Goal: Task Accomplishment & Management: Use online tool/utility

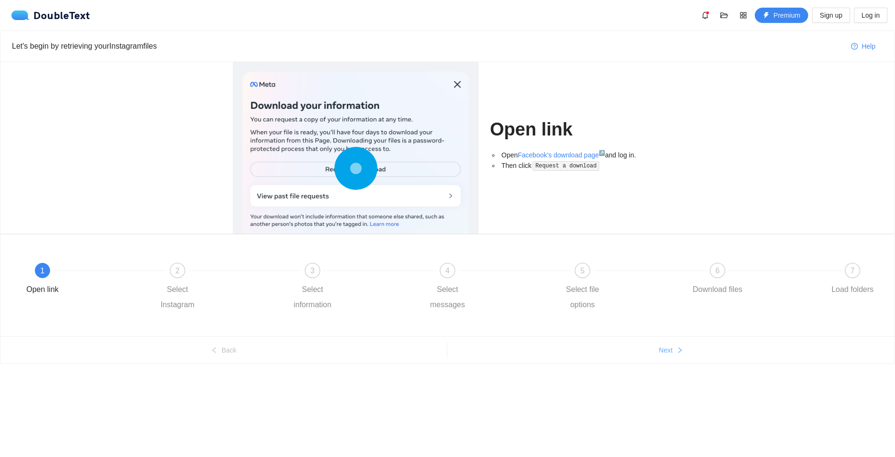
click at [668, 354] on span "Next" at bounding box center [666, 350] width 14 height 10
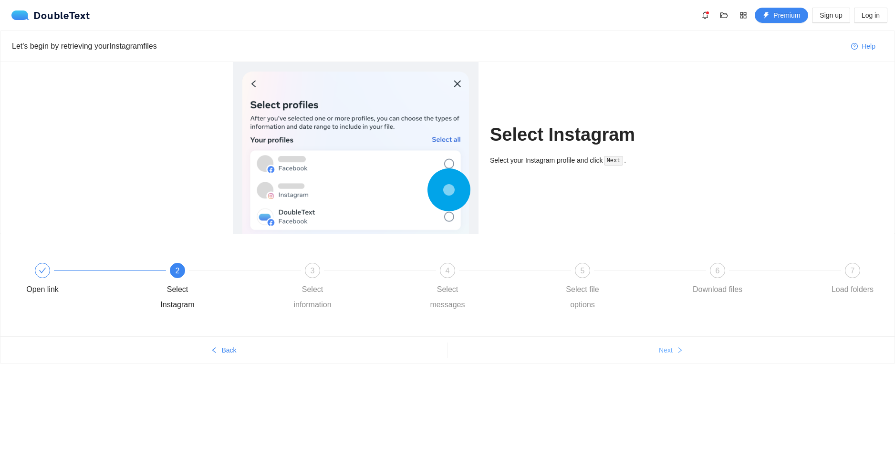
click at [668, 354] on span "Next" at bounding box center [666, 350] width 14 height 10
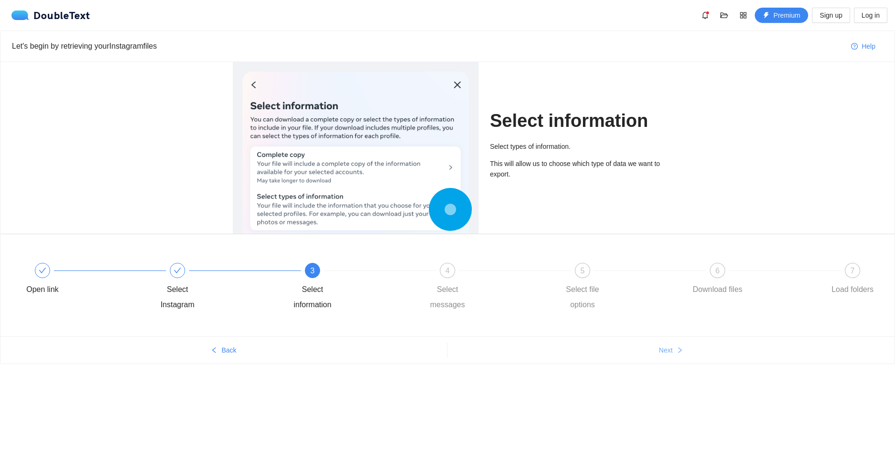
click at [668, 354] on span "Next" at bounding box center [666, 350] width 14 height 10
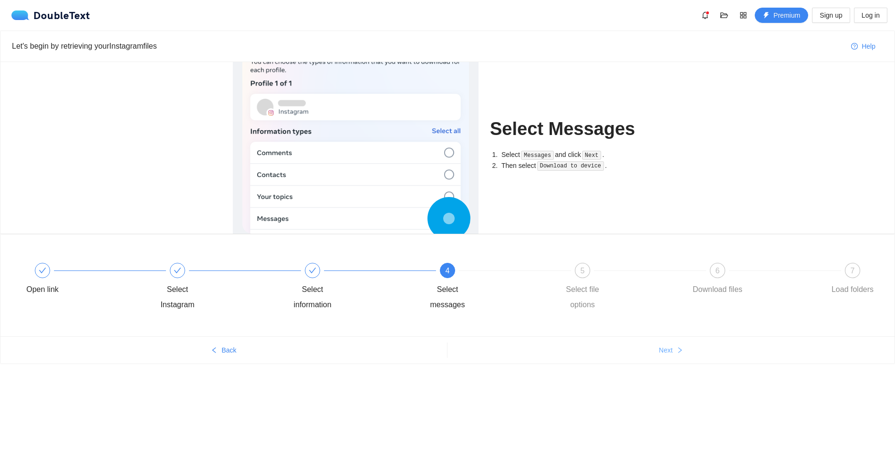
click at [668, 354] on span "Next" at bounding box center [666, 350] width 14 height 10
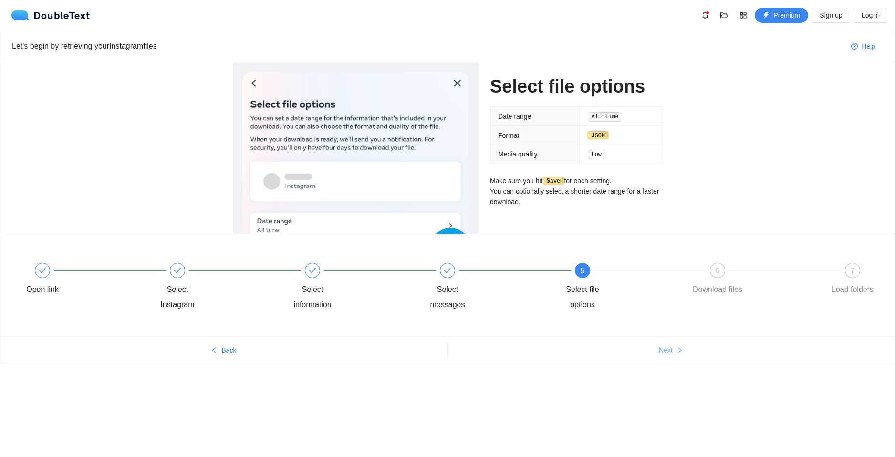
click at [668, 354] on span "Next" at bounding box center [666, 350] width 14 height 10
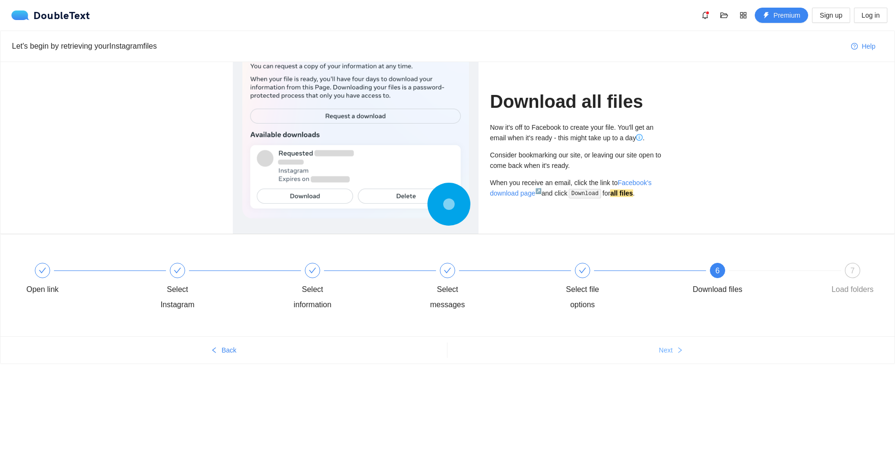
click at [668, 354] on span "Next" at bounding box center [666, 350] width 14 height 10
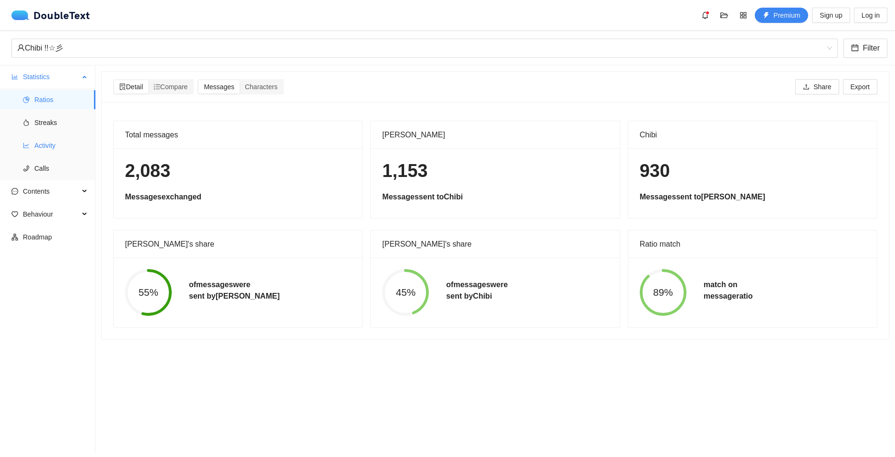
click at [54, 141] on span "Activity" at bounding box center [60, 145] width 53 height 19
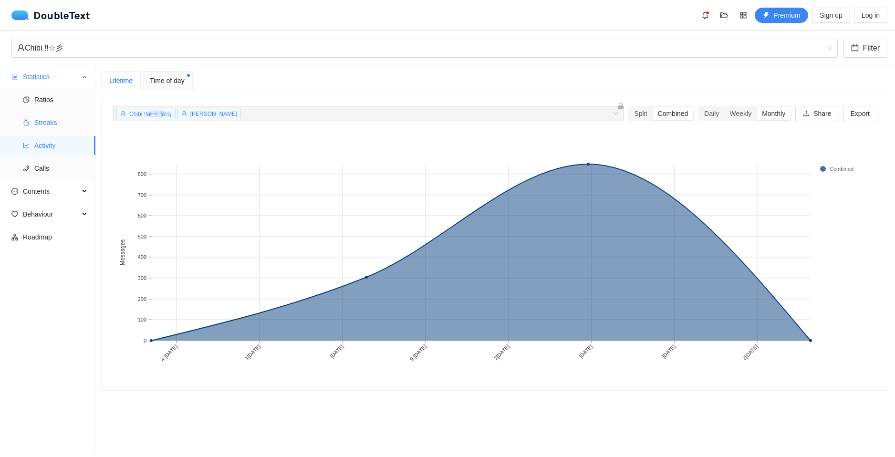
click at [58, 125] on span "Streaks" at bounding box center [60, 122] width 53 height 19
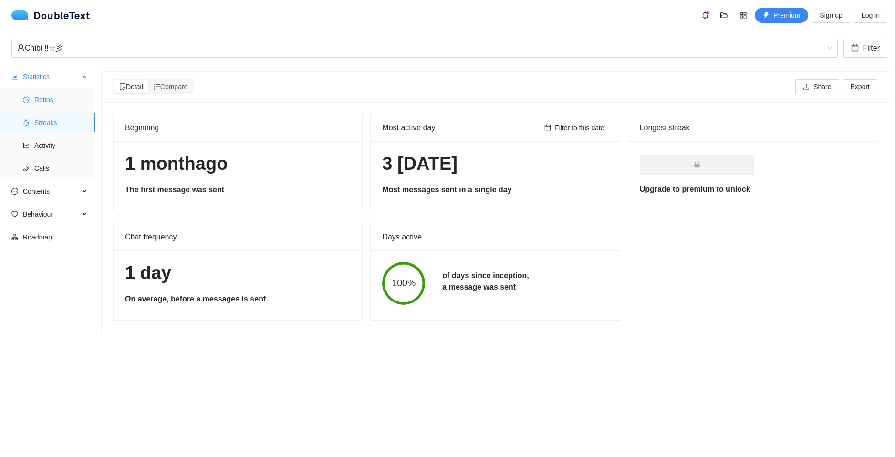
click at [56, 102] on span "Ratios" at bounding box center [60, 99] width 53 height 19
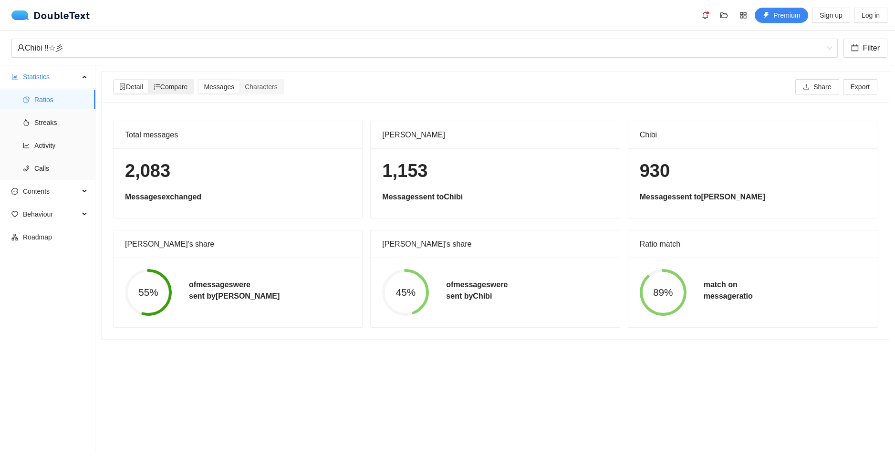
click at [179, 85] on span "Compare" at bounding box center [171, 87] width 34 height 8
click at [148, 80] on input "Compare" at bounding box center [148, 80] width 0 height 0
